Goal: Information Seeking & Learning: Learn about a topic

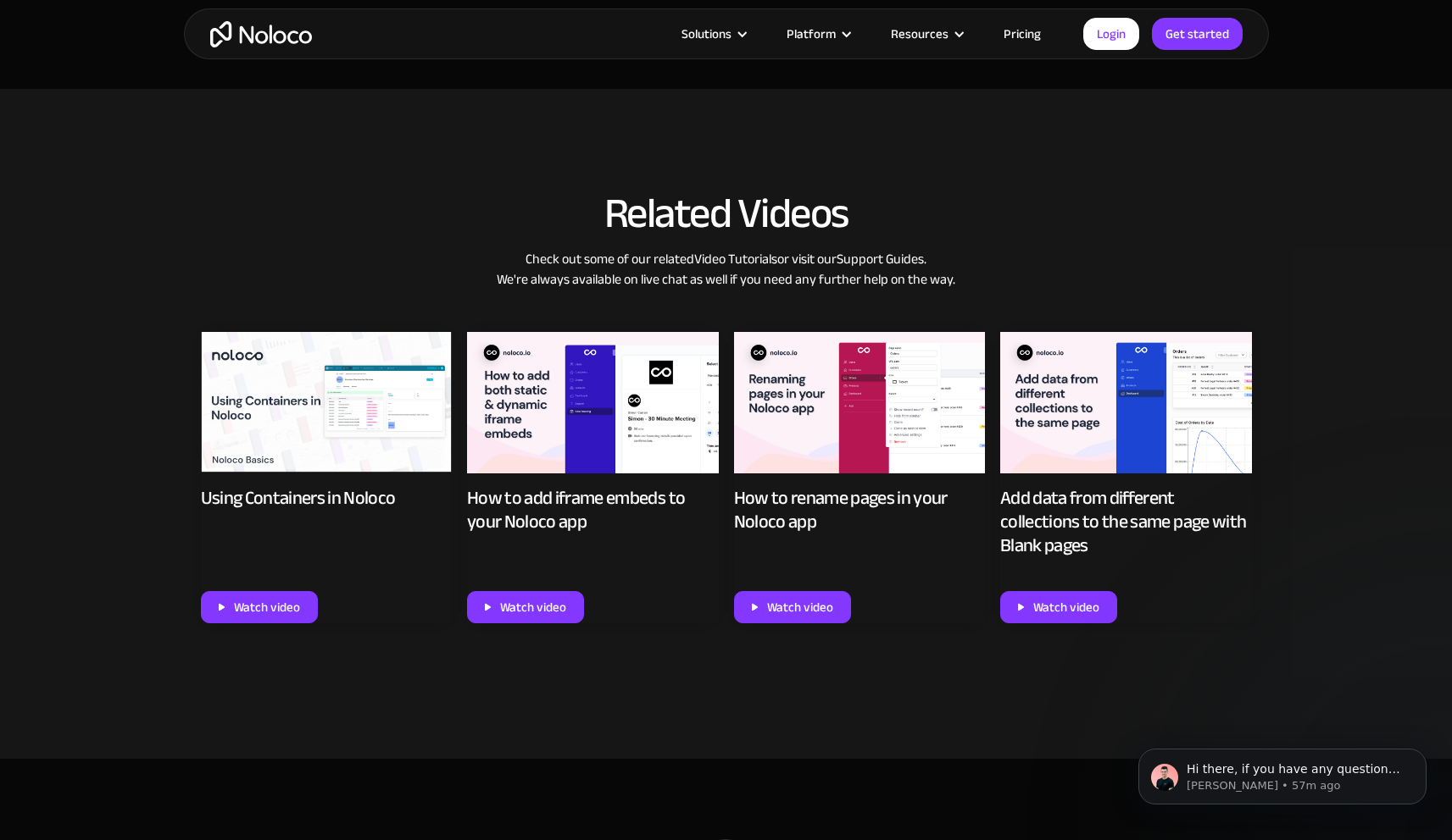
scroll to position [1116, 0]
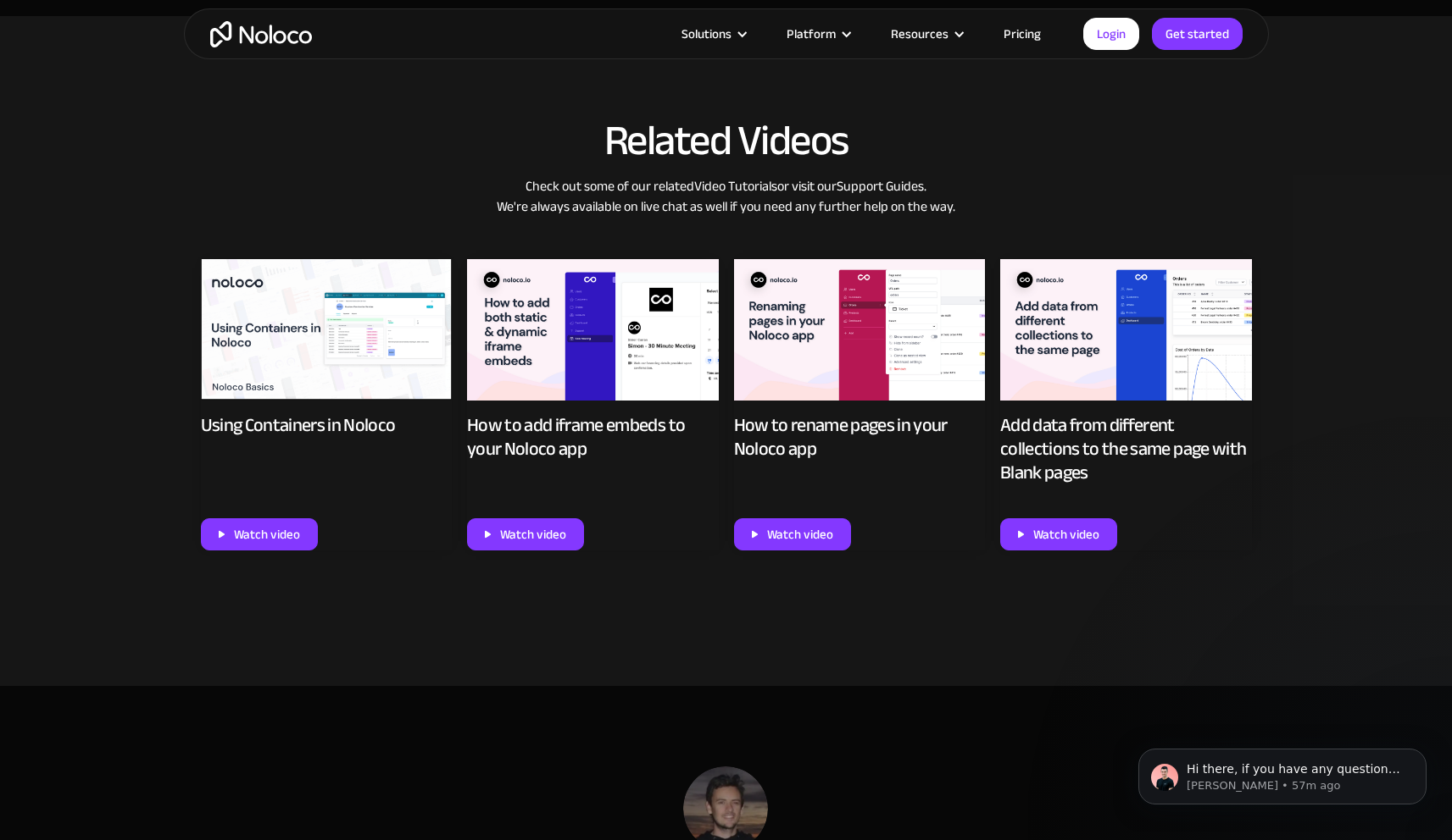
click at [323, 377] on img at bounding box center [326, 330] width 251 height 141
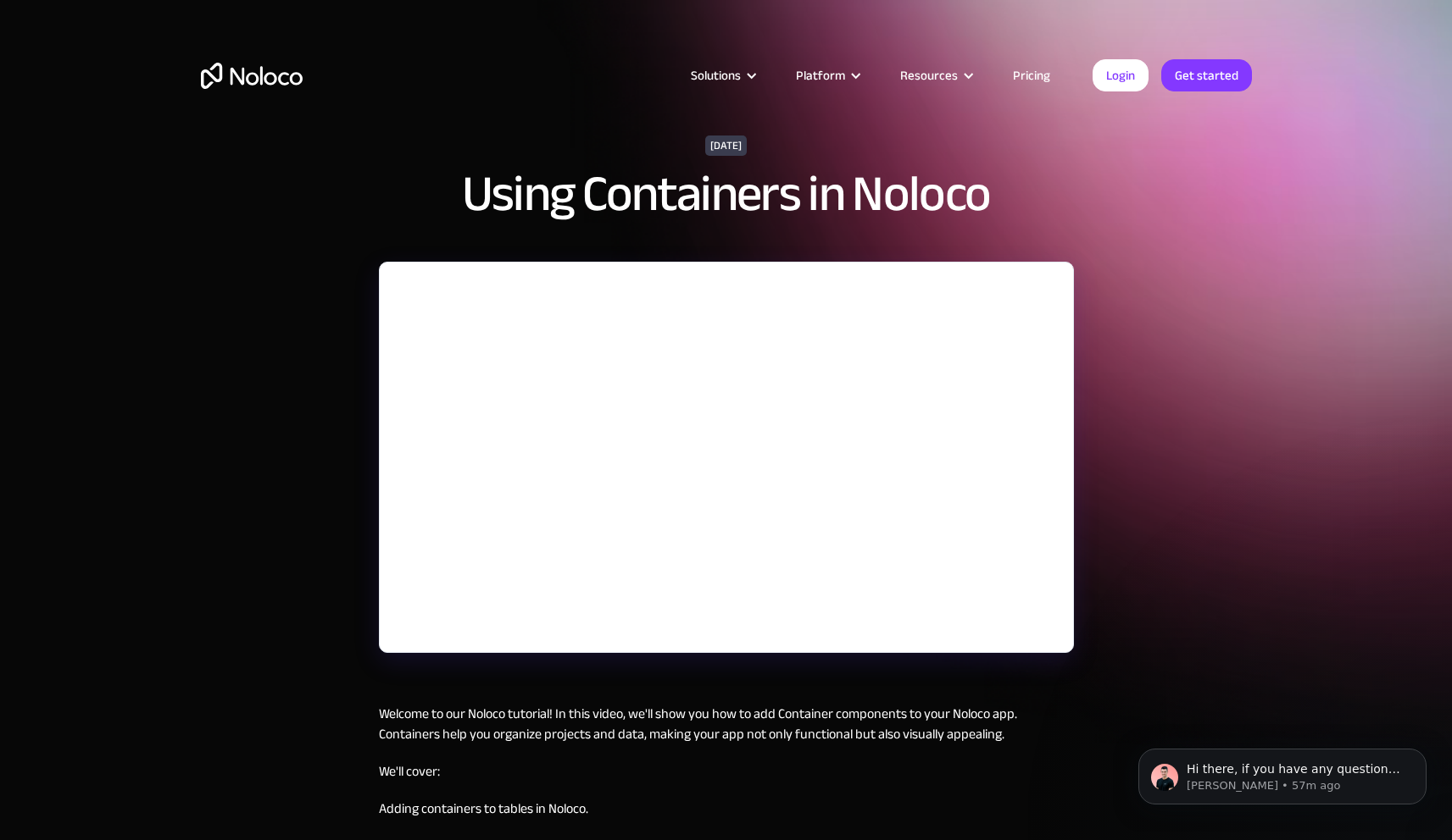
scroll to position [1136, 0]
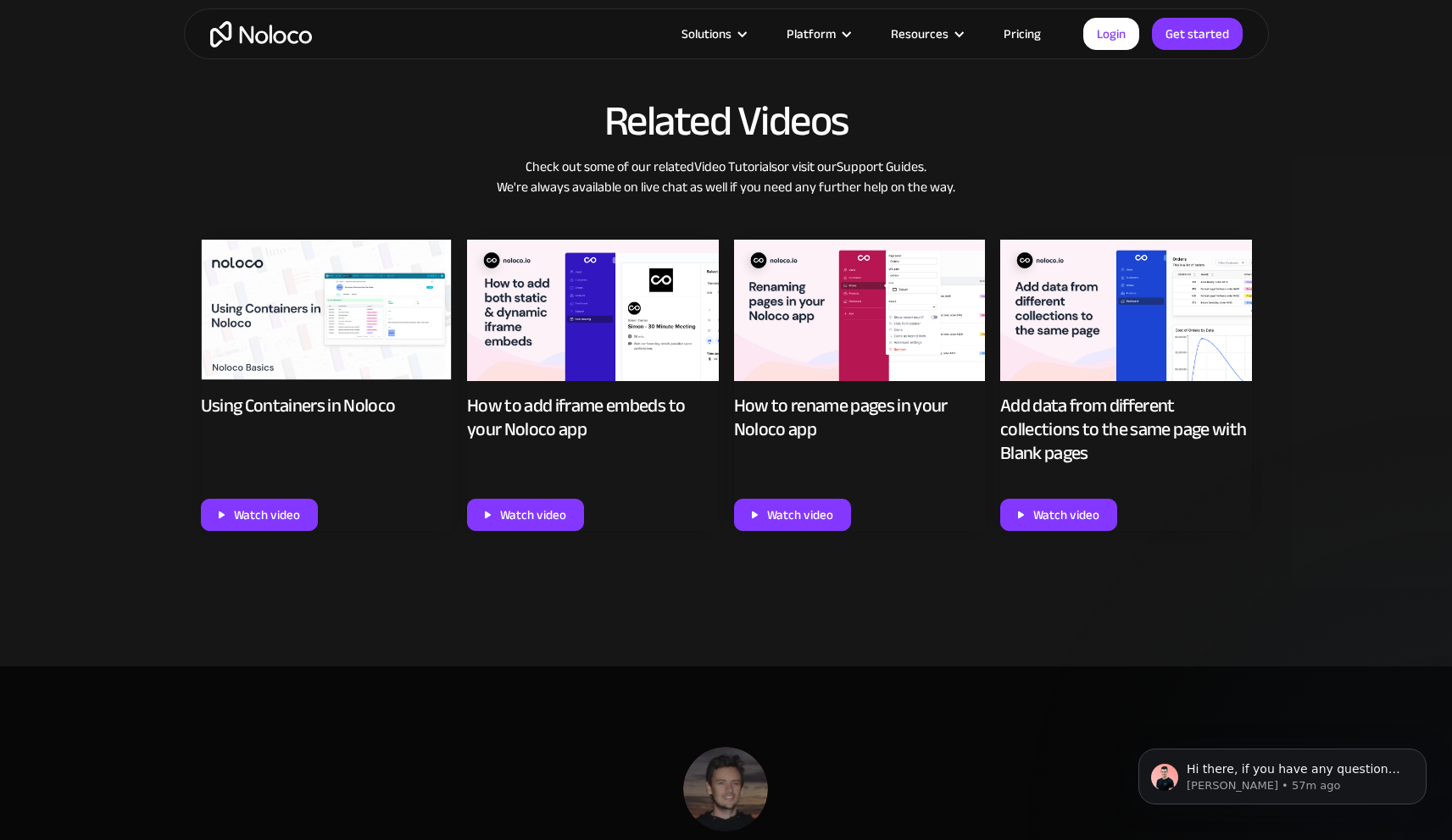
click at [1131, 355] on img at bounding box center [1125, 311] width 251 height 141
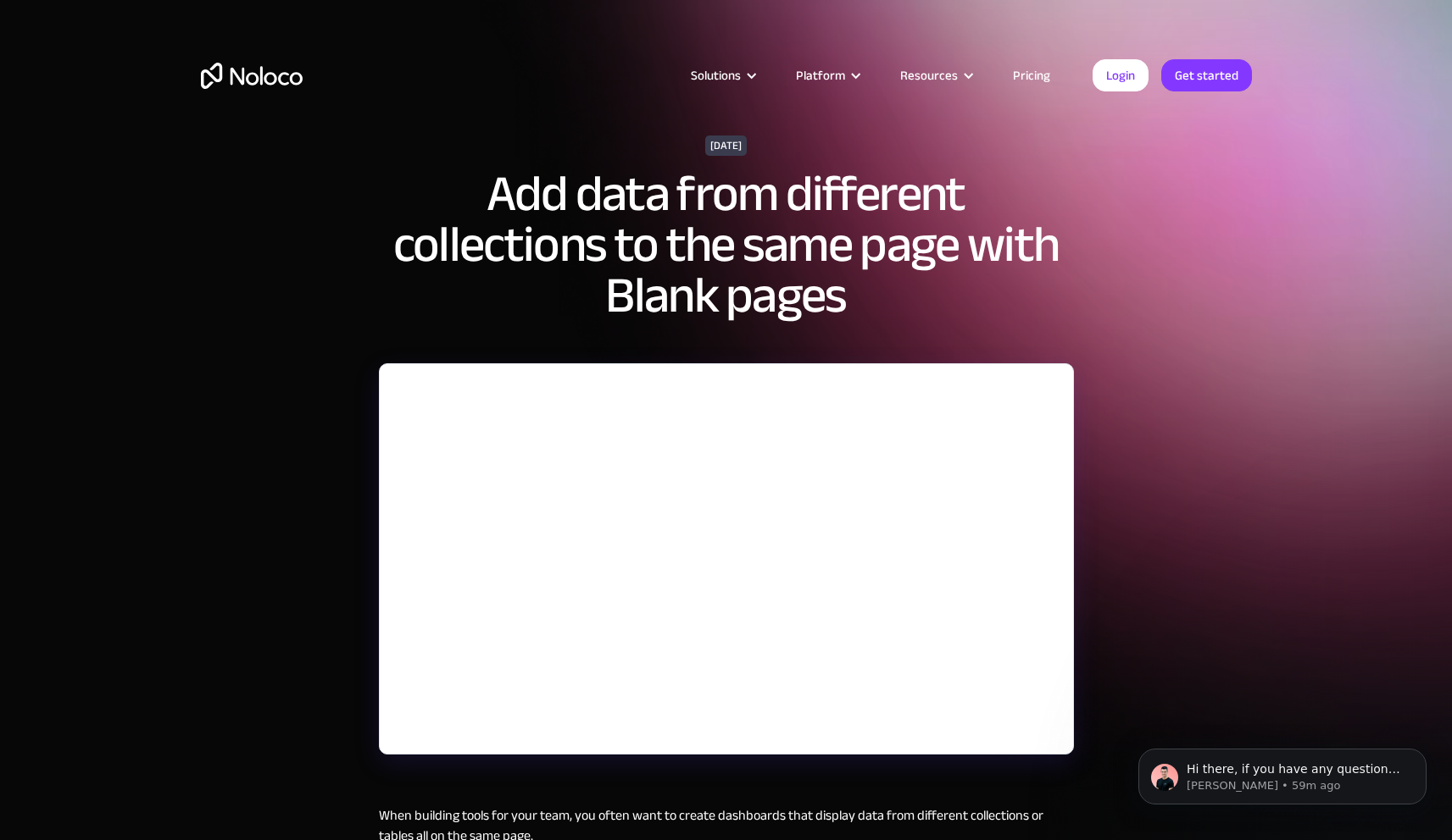
click at [1232, 387] on div "November 25, 2022 Add data from different collections to the same page with Bla…" at bounding box center [726, 602] width 1452 height 1204
